Goal: Information Seeking & Learning: Learn about a topic

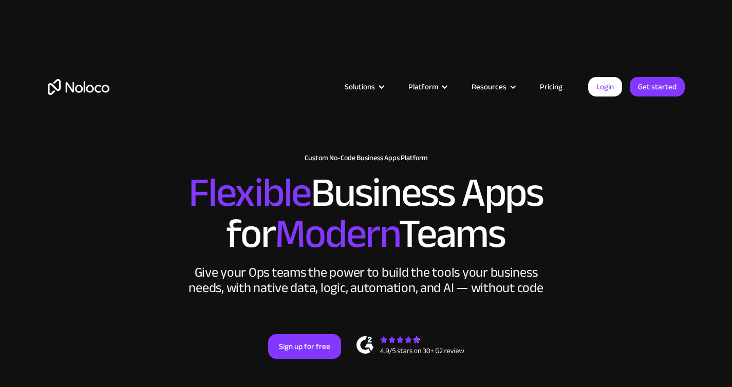
click at [555, 81] on link "Pricing" at bounding box center [551, 86] width 48 height 13
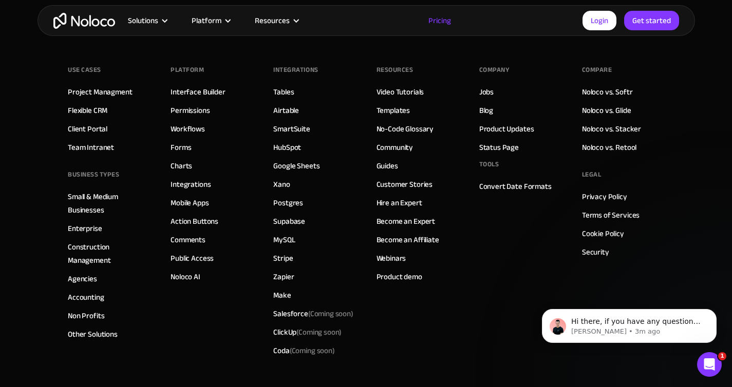
scroll to position [5472, 0]
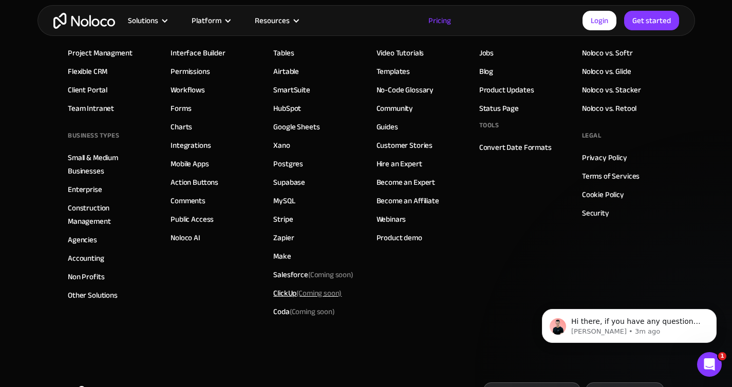
click at [280, 291] on div "ClickUp (Coming soon)" at bounding box center [307, 292] width 68 height 13
click at [284, 312] on div "Coda (Coming soon)" at bounding box center [303, 311] width 61 height 13
